Goal: Information Seeking & Learning: Learn about a topic

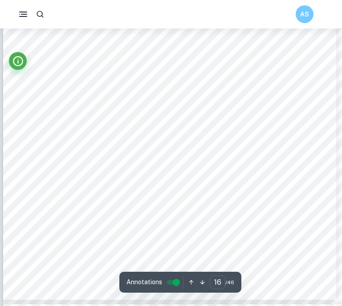
scroll to position [7445, 1]
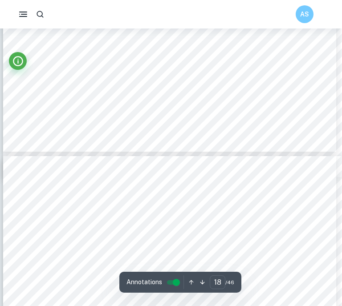
type input "19"
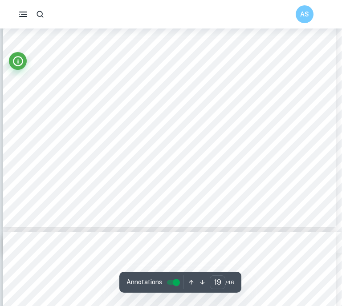
scroll to position [8957, 1]
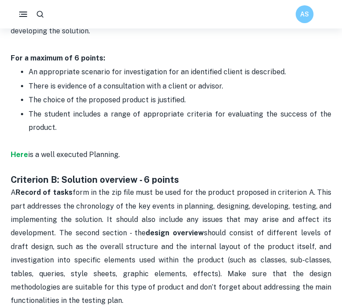
scroll to position [564, 0]
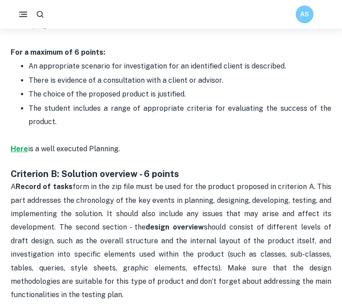
click at [20, 145] on strong "Here" at bounding box center [19, 149] width 17 height 8
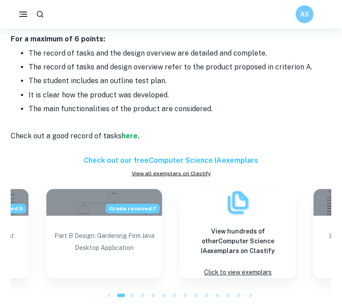
scroll to position [843, 0]
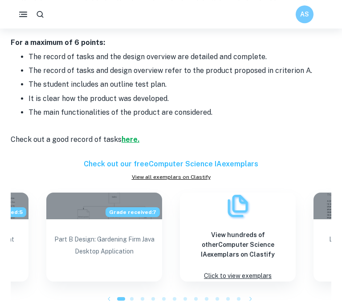
click at [130, 135] on strong "here." at bounding box center [130, 139] width 18 height 8
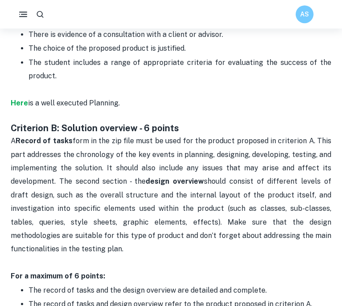
scroll to position [604, 0]
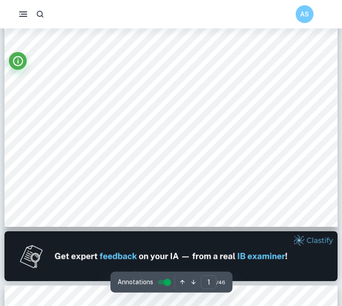
scroll to position [236, 0]
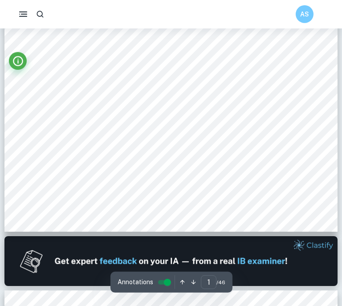
type input "2"
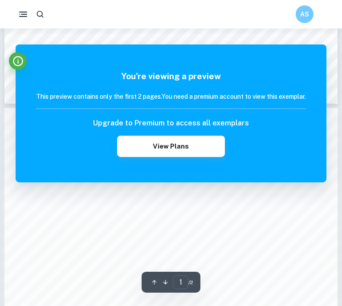
scroll to position [406, 0]
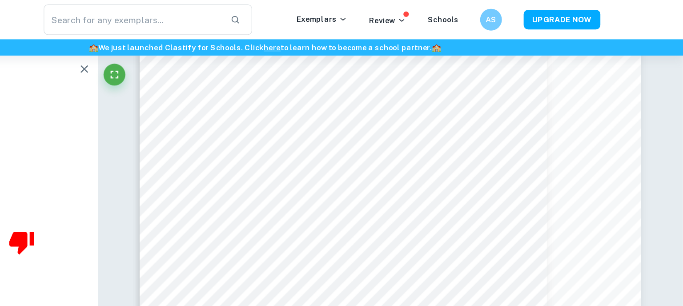
scroll to position [3119, 0]
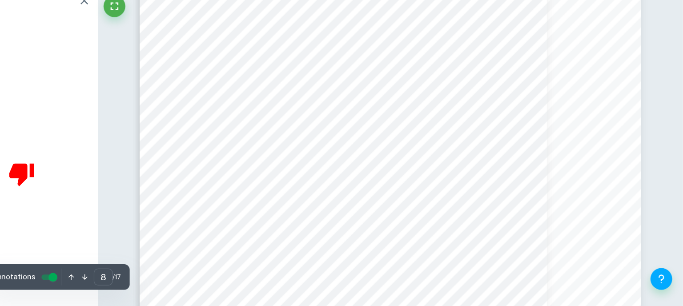
type input "7"
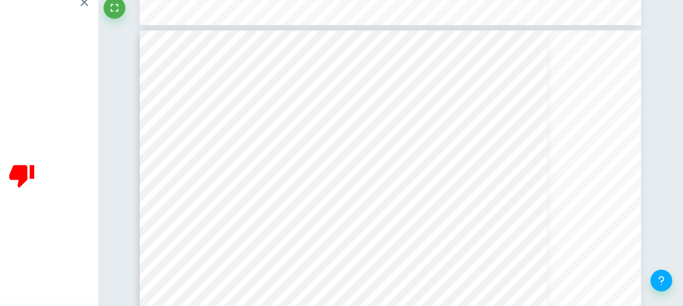
scroll to position [3293, 0]
